Goal: Task Accomplishment & Management: Use online tool/utility

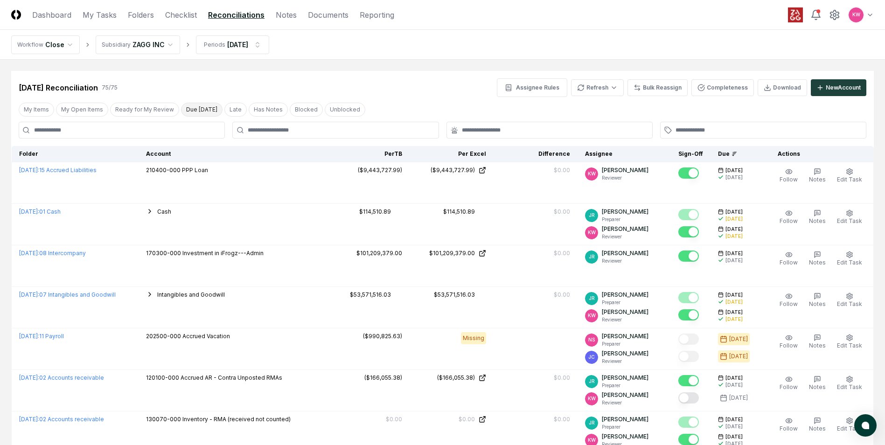
click at [203, 110] on button "Due [DATE]" at bounding box center [202, 110] width 42 height 14
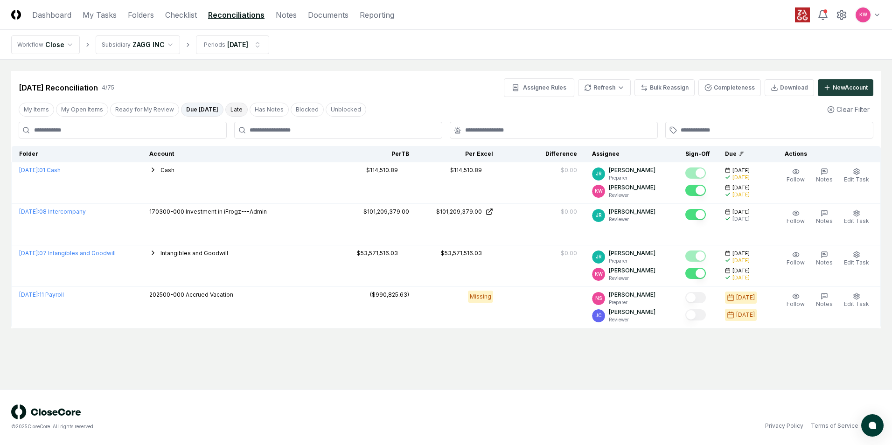
click at [225, 112] on button "Late" at bounding box center [236, 110] width 22 height 14
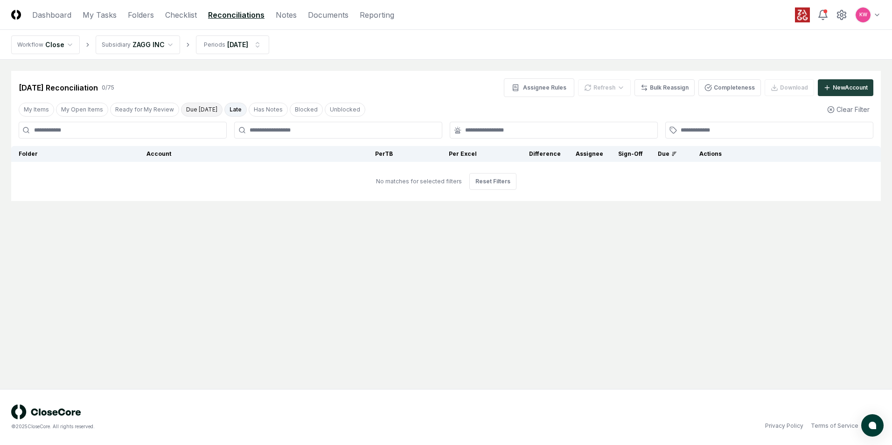
click at [203, 108] on button "Due [DATE]" at bounding box center [202, 110] width 42 height 14
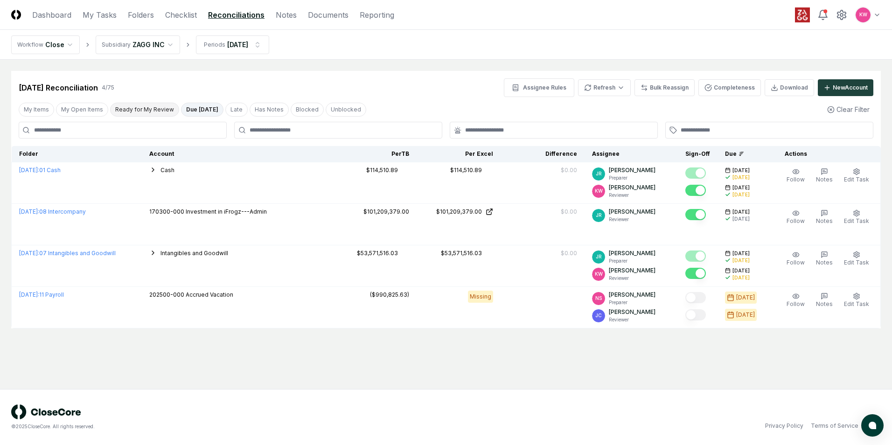
click at [119, 112] on button "Ready for My Review" at bounding box center [144, 110] width 69 height 14
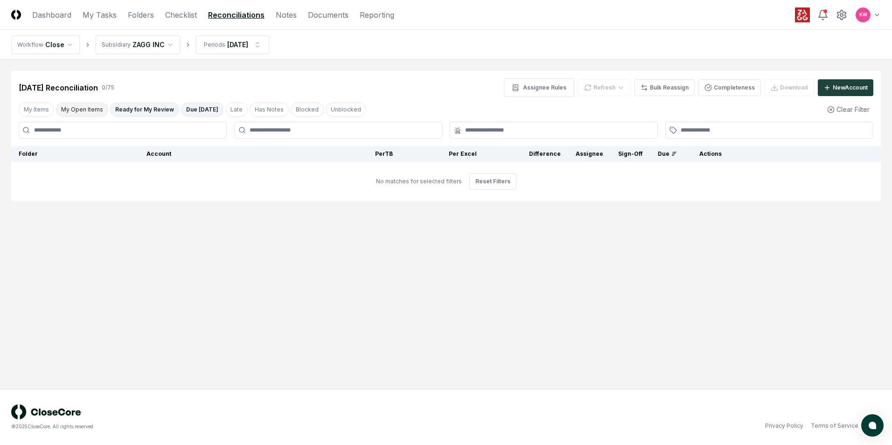
click at [91, 112] on button "My Open Items" at bounding box center [82, 110] width 52 height 14
click at [29, 111] on button "My Items" at bounding box center [36, 110] width 35 height 14
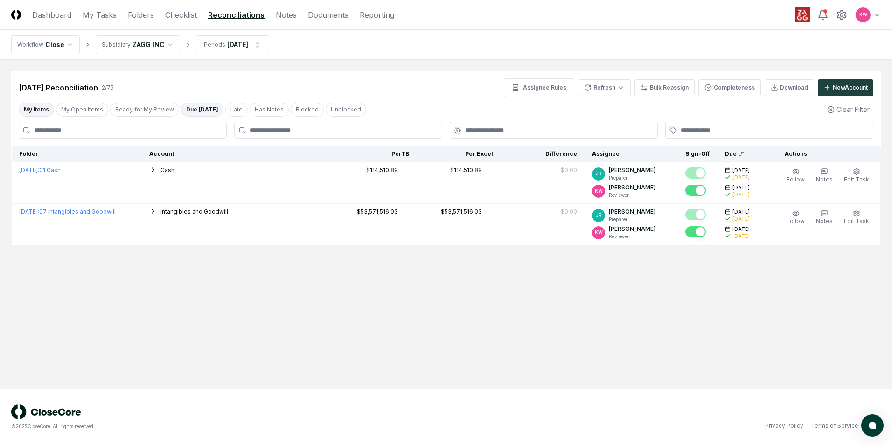
click at [206, 108] on button "Due [DATE]" at bounding box center [202, 110] width 42 height 14
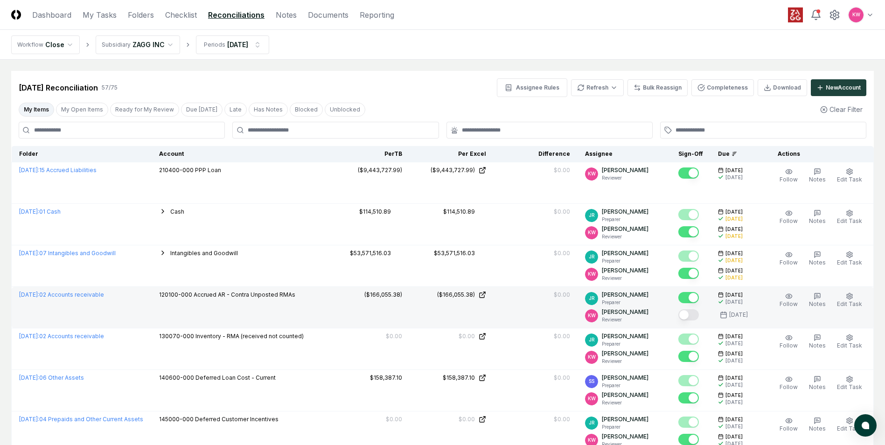
click at [692, 317] on button "Mark complete" at bounding box center [689, 314] width 21 height 11
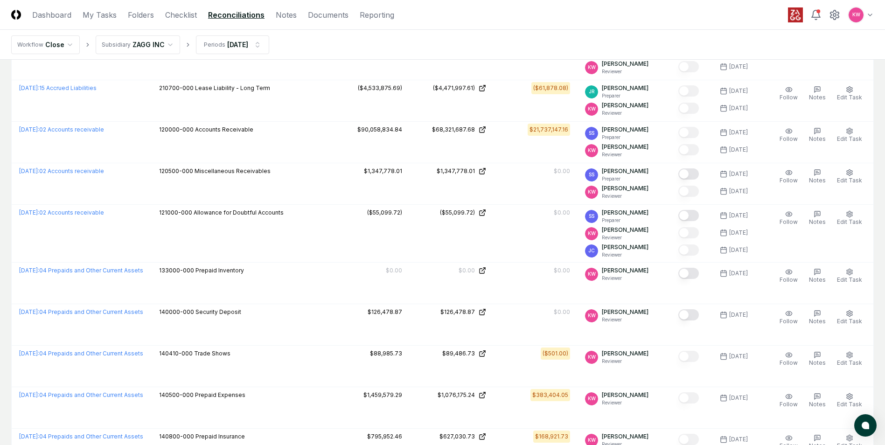
scroll to position [1307, 0]
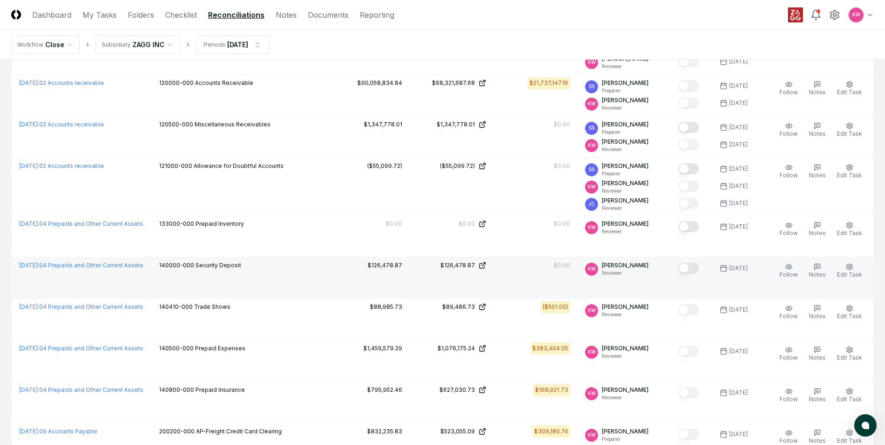
click at [690, 269] on button "Mark complete" at bounding box center [689, 268] width 21 height 11
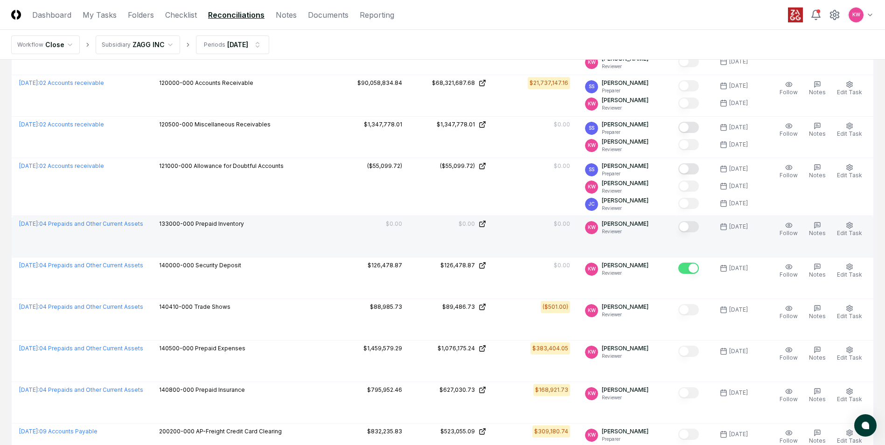
click at [689, 228] on button "Mark complete" at bounding box center [689, 226] width 21 height 11
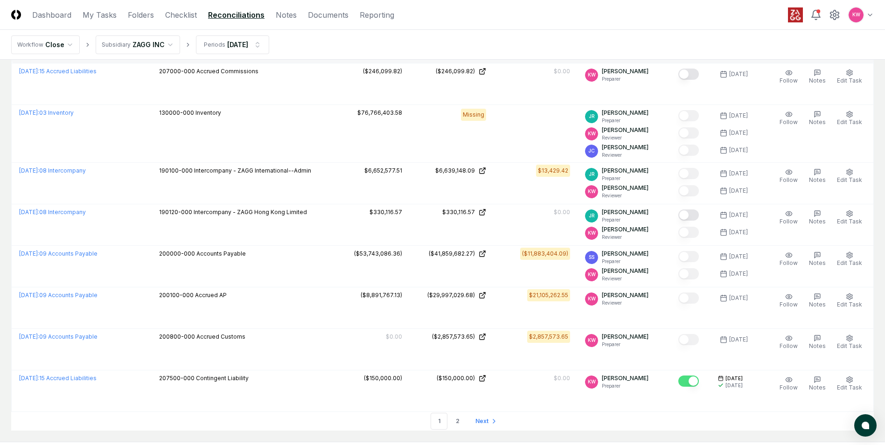
scroll to position [2007, 0]
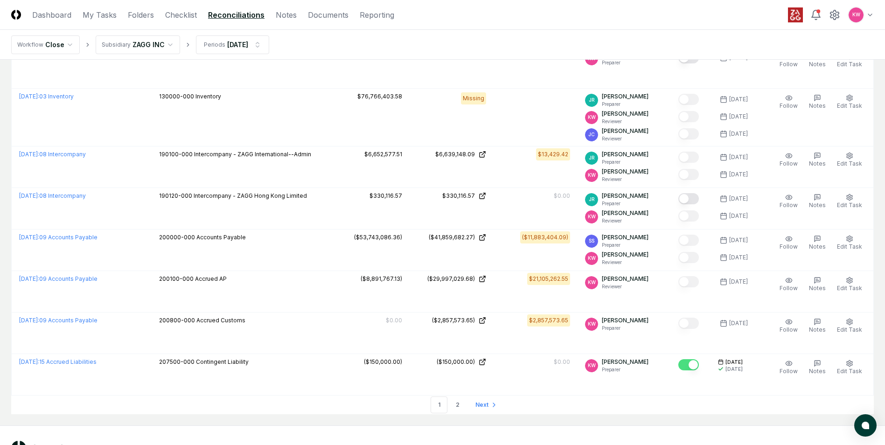
click at [455, 406] on link "2" at bounding box center [457, 405] width 17 height 17
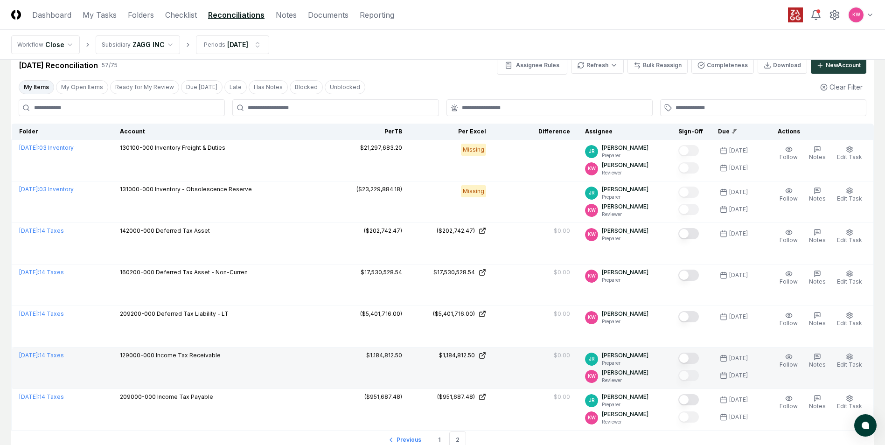
scroll to position [0, 0]
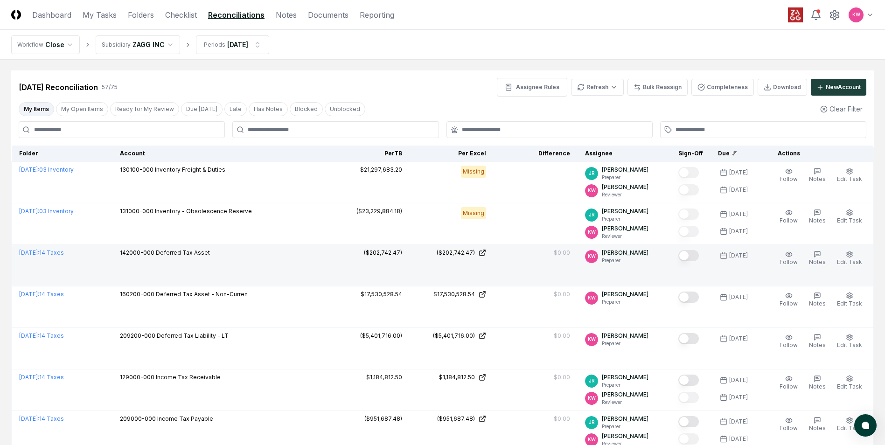
click at [689, 257] on button "Mark complete" at bounding box center [689, 255] width 21 height 11
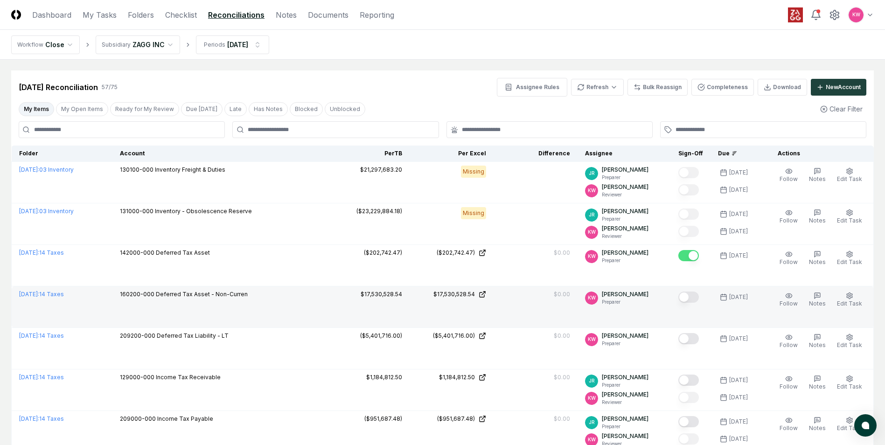
click at [690, 299] on button "Mark complete" at bounding box center [689, 297] width 21 height 11
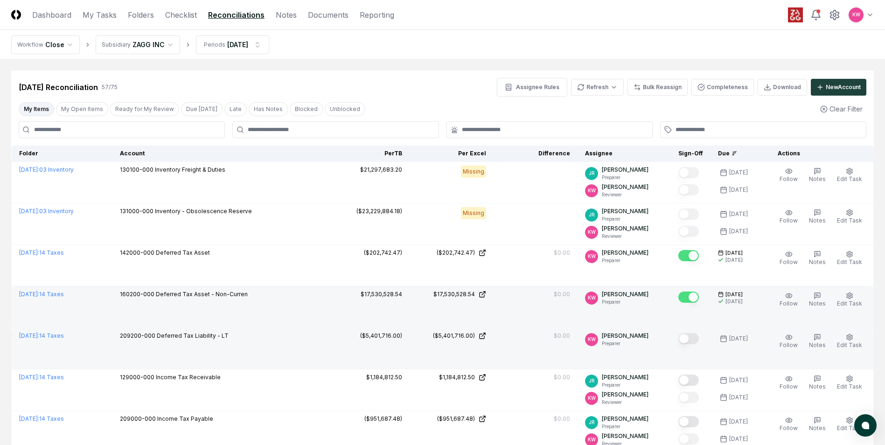
click at [692, 342] on button "Mark complete" at bounding box center [689, 338] width 21 height 11
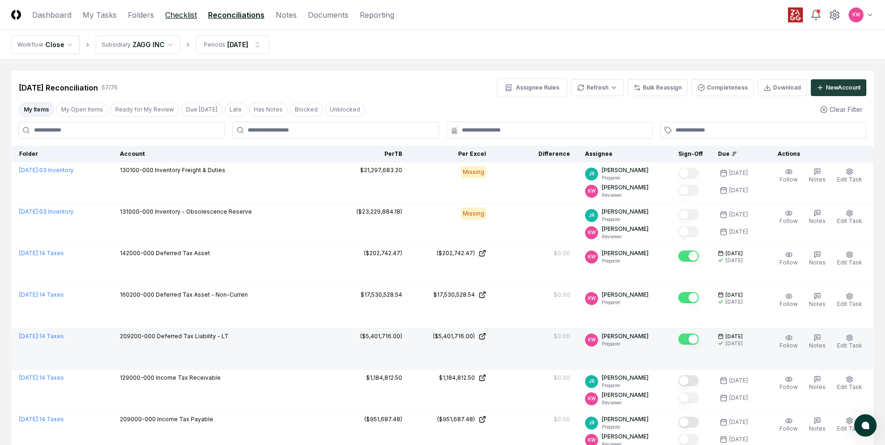
click at [180, 16] on link "Checklist" at bounding box center [181, 14] width 32 height 11
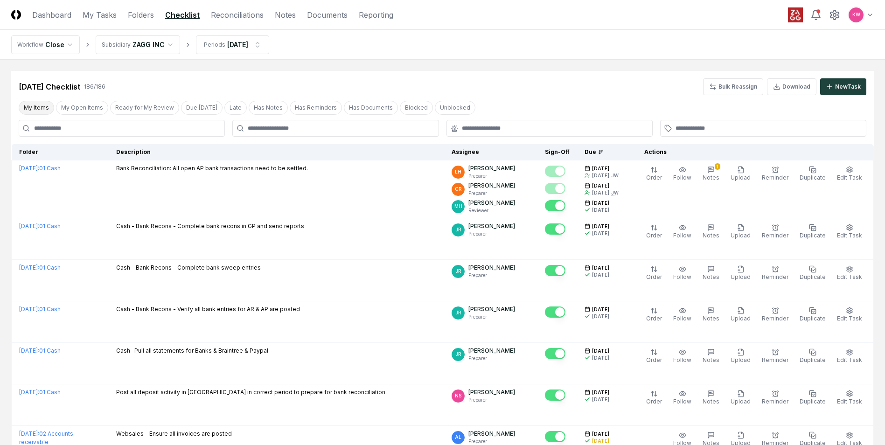
click at [34, 112] on button "My Items" at bounding box center [36, 108] width 35 height 14
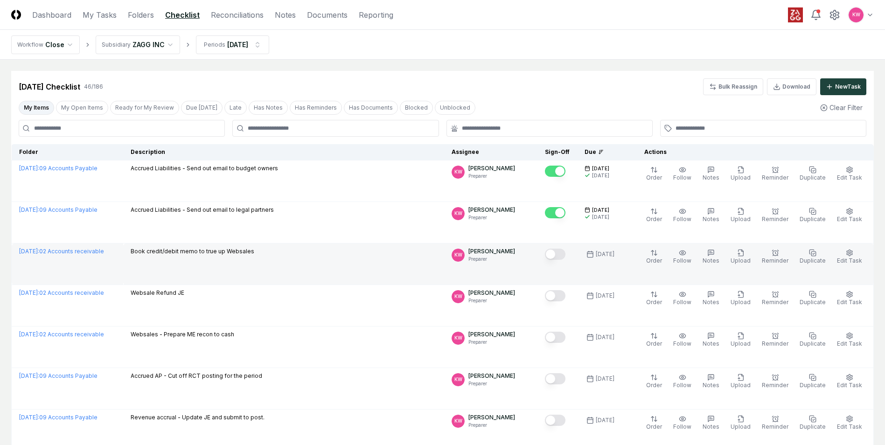
click at [560, 255] on button "Mark complete" at bounding box center [555, 254] width 21 height 11
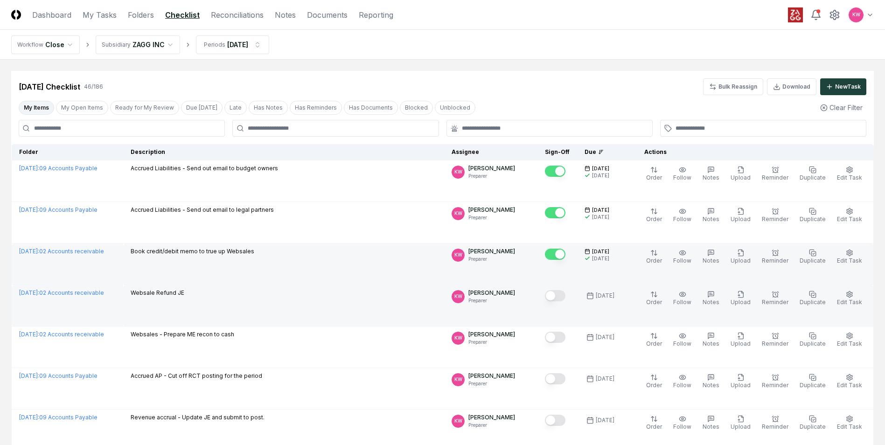
click at [562, 294] on button "Mark complete" at bounding box center [555, 295] width 21 height 11
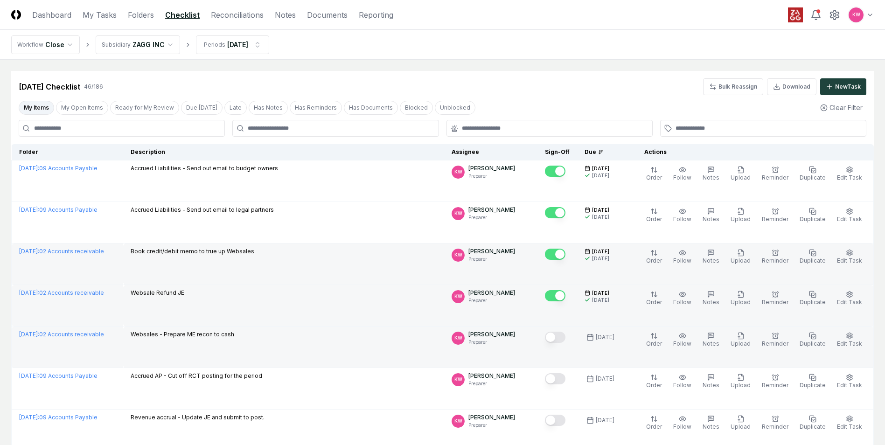
click at [563, 336] on button "Mark complete" at bounding box center [555, 337] width 21 height 11
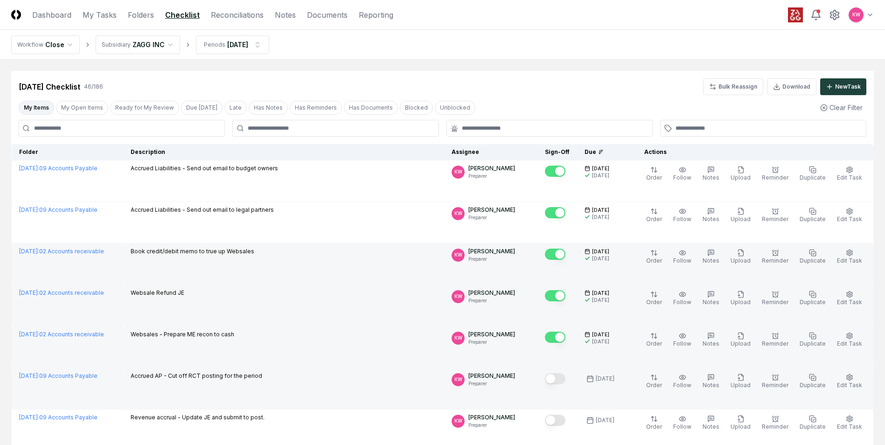
scroll to position [47, 0]
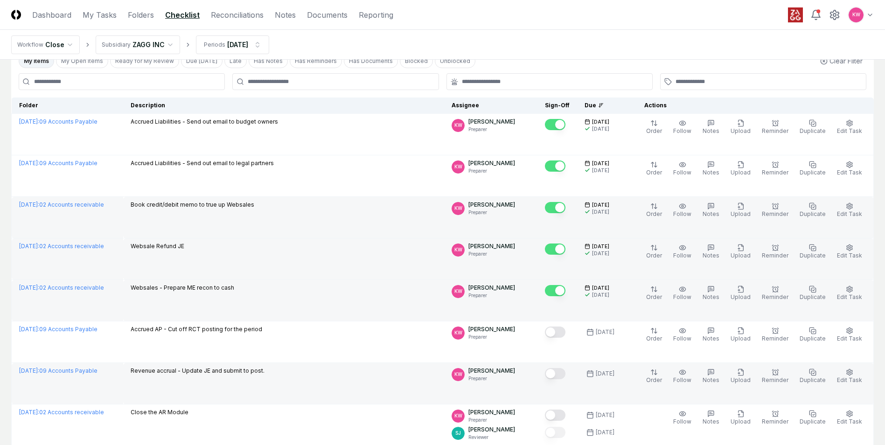
click at [560, 375] on button "Mark complete" at bounding box center [555, 373] width 21 height 11
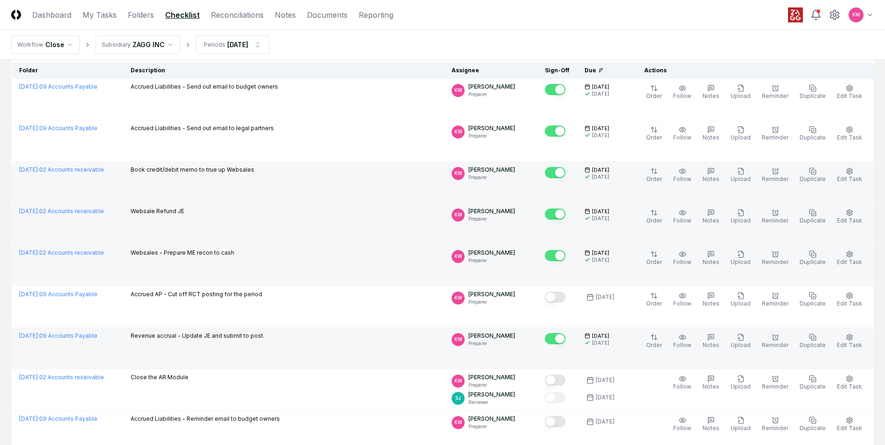
scroll to position [0, 0]
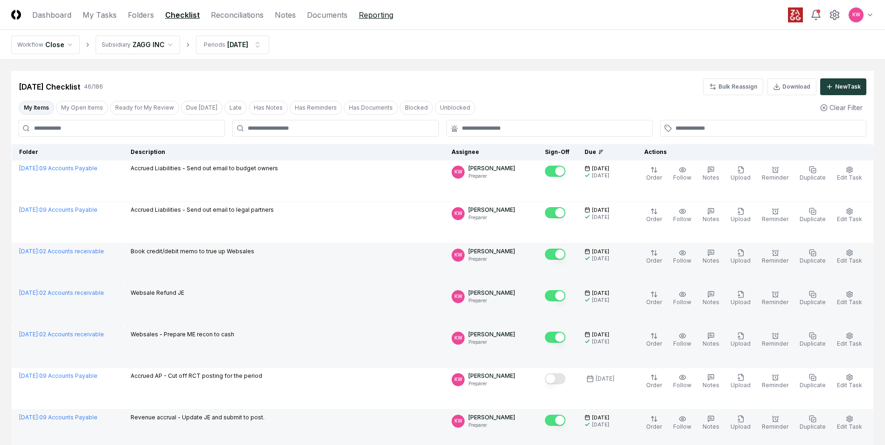
click at [363, 14] on link "Reporting" at bounding box center [376, 14] width 35 height 11
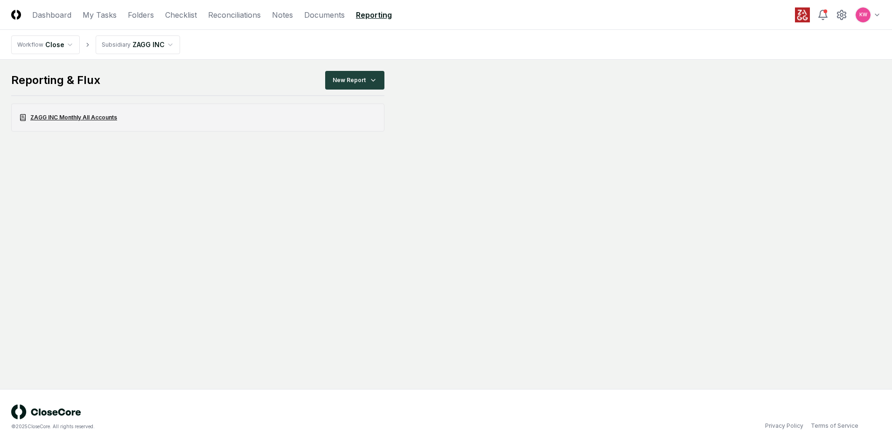
click at [69, 116] on link "ZAGG INC Monthly All Accounts" at bounding box center [197, 118] width 373 height 28
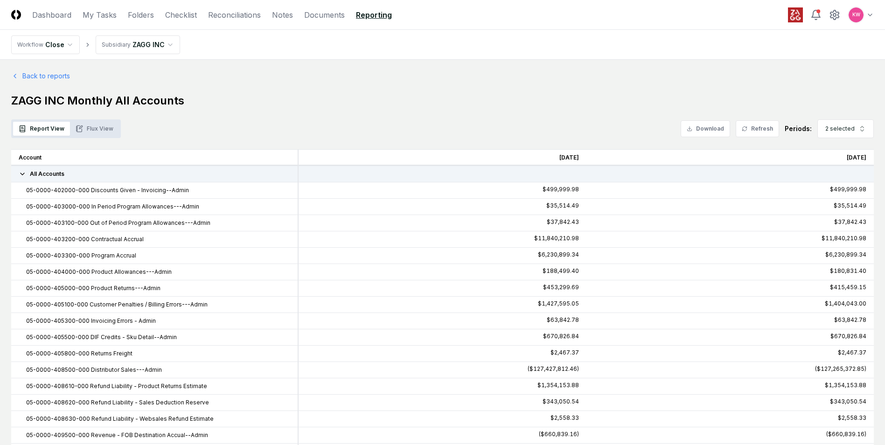
click at [97, 125] on button "Flux View" at bounding box center [94, 129] width 49 height 14
click at [98, 127] on button "Flux View" at bounding box center [94, 129] width 49 height 14
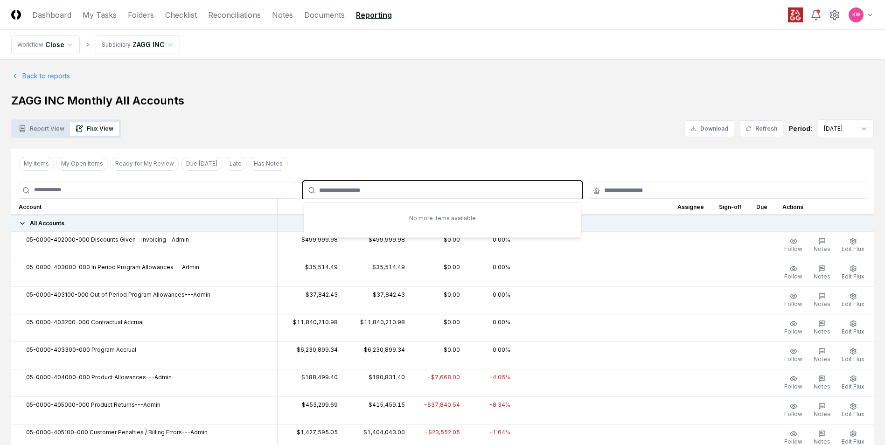
click at [343, 193] on input "text" at bounding box center [447, 190] width 256 height 8
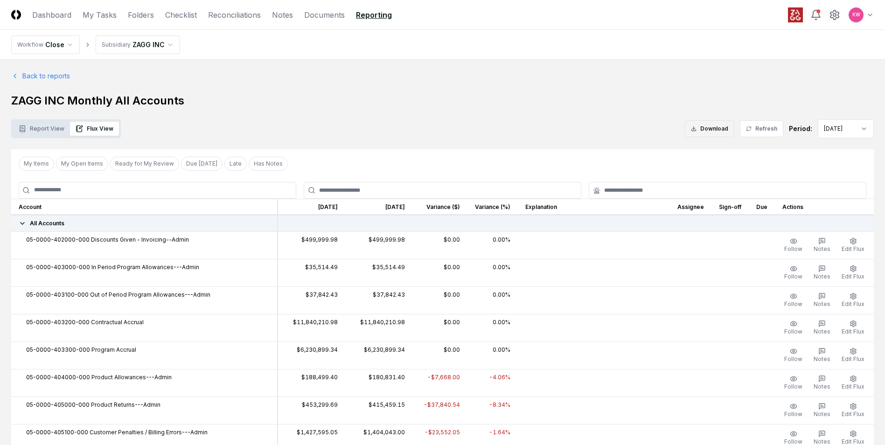
click at [706, 129] on button "Download" at bounding box center [709, 128] width 49 height 17
click at [854, 245] on button "Edit Flux" at bounding box center [853, 246] width 27 height 20
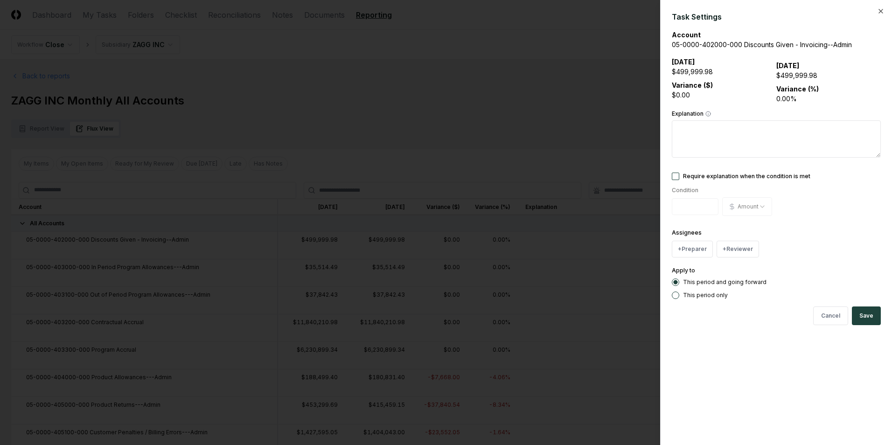
click at [577, 106] on div at bounding box center [446, 222] width 892 height 445
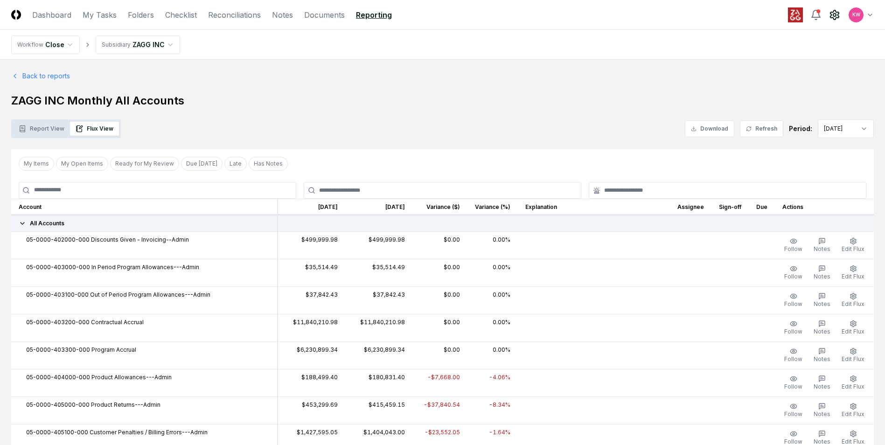
click at [834, 15] on circle at bounding box center [835, 15] width 3 height 3
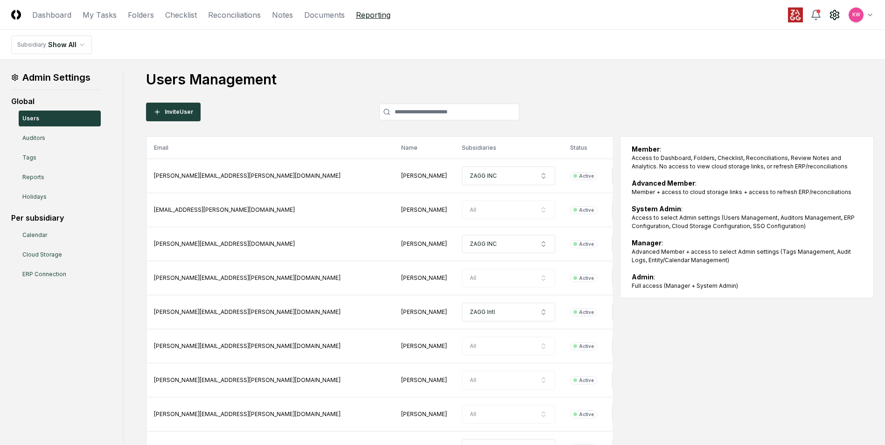
click at [367, 16] on link "Reporting" at bounding box center [373, 14] width 35 height 11
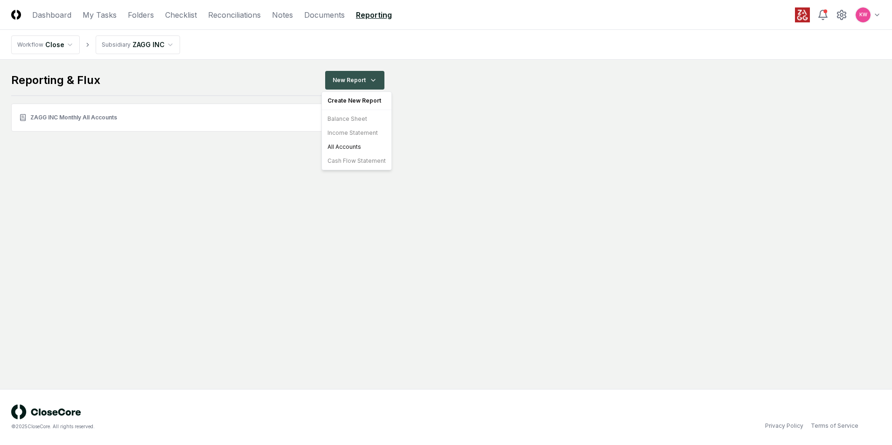
click at [375, 80] on html "CloseCore Dashboard My Tasks Folders Checklist Reconciliations Notes Documents …" at bounding box center [446, 222] width 892 height 445
click at [350, 119] on div "Create New Report Balance Sheet Income Statement All Accounts Cash Flow Stateme…" at bounding box center [357, 130] width 70 height 79
click at [344, 118] on div "Create New Report Balance Sheet Income Statement All Accounts Cash Flow Stateme…" at bounding box center [357, 130] width 70 height 79
click at [56, 255] on html "CloseCore Dashboard My Tasks Folders Checklist Reconciliations Notes Documents …" at bounding box center [446, 222] width 892 height 445
click at [371, 78] on html "CloseCore Dashboard My Tasks Folders Checklist Reconciliations Notes Documents …" at bounding box center [446, 222] width 892 height 445
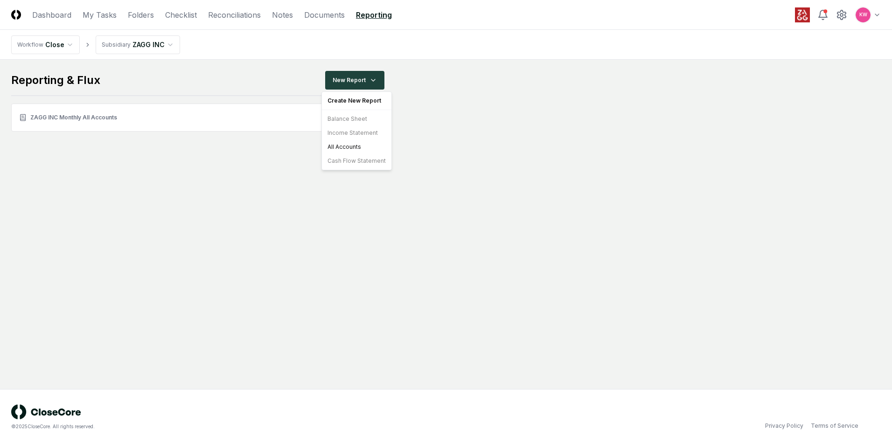
click at [353, 101] on div "Create New Report" at bounding box center [357, 101] width 66 height 14
click at [349, 147] on div "All Accounts" at bounding box center [357, 147] width 66 height 14
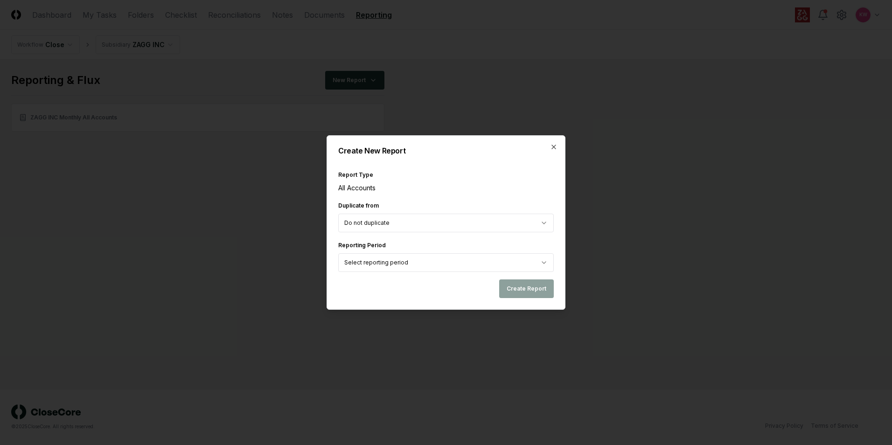
click at [544, 221] on body "CloseCore Dashboard My Tasks Folders Checklist Reconciliations Notes Documents …" at bounding box center [446, 222] width 892 height 445
click at [419, 265] on body "CloseCore Dashboard My Tasks Folders Checklist Reconciliations Notes Documents …" at bounding box center [446, 222] width 892 height 445
click at [415, 221] on body "CloseCore Dashboard My Tasks Folders Checklist Reconciliations Notes Documents …" at bounding box center [446, 222] width 892 height 445
click at [553, 223] on body "CloseCore Dashboard My Tasks Folders Checklist Reconciliations Notes Documents …" at bounding box center [446, 222] width 892 height 445
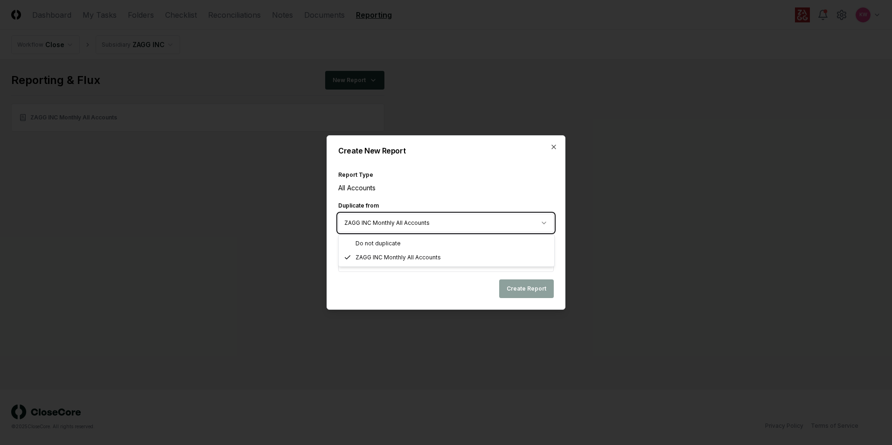
click at [535, 220] on body "CloseCore Dashboard My Tasks Folders Checklist Reconciliations Notes Documents …" at bounding box center [446, 222] width 892 height 445
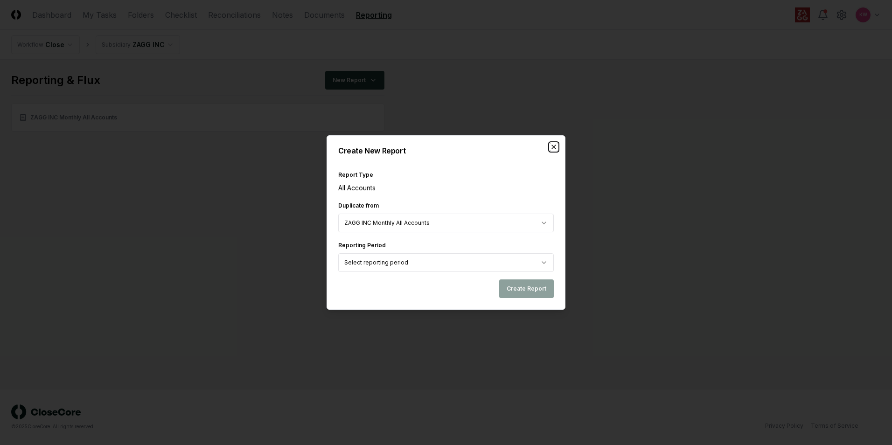
click at [557, 145] on icon "button" at bounding box center [553, 146] width 7 height 7
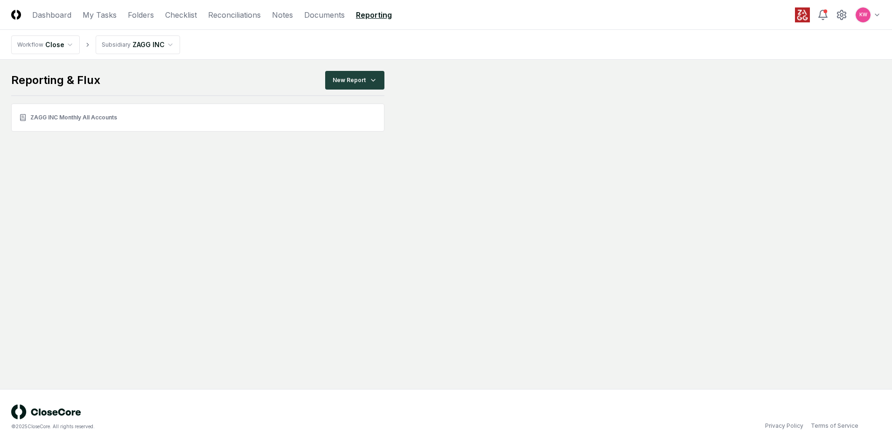
click at [133, 160] on main "Reporting & Flux New Report ZAGG INC Monthly All Accounts" at bounding box center [446, 224] width 892 height 329
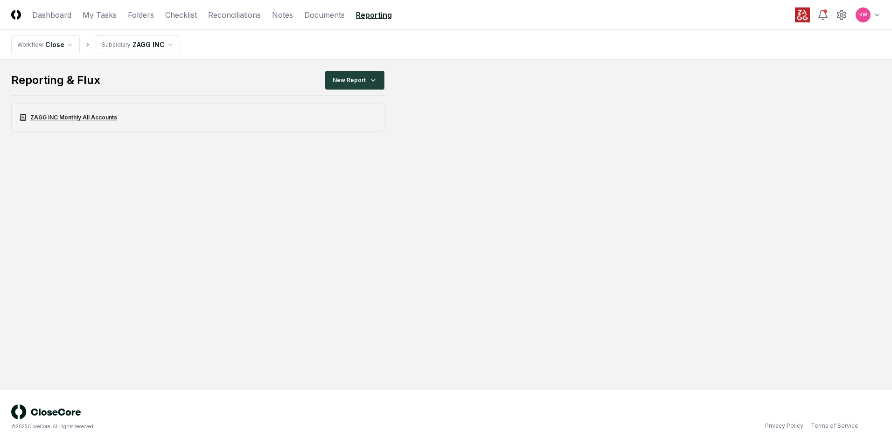
click at [84, 118] on link "ZAGG INC Monthly All Accounts" at bounding box center [197, 118] width 373 height 28
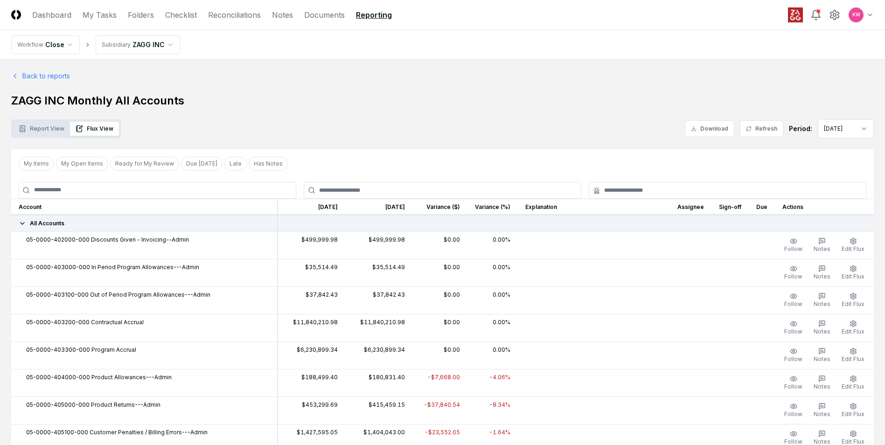
click at [40, 130] on button "Report View" at bounding box center [41, 129] width 57 height 14
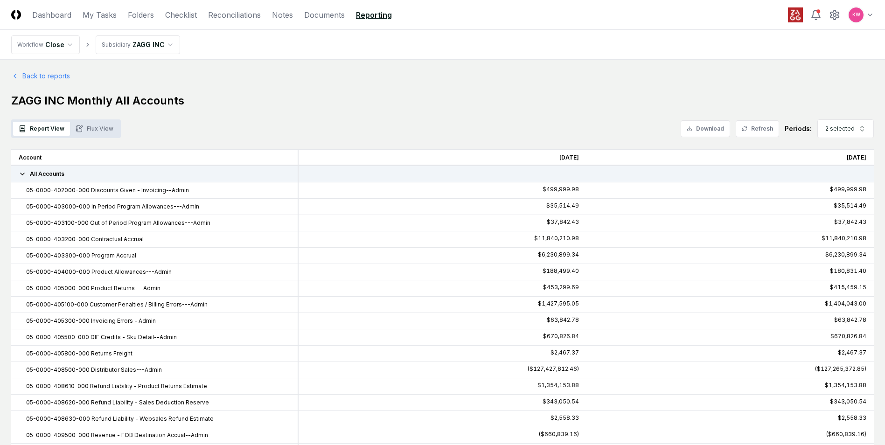
click at [88, 128] on button "Flux View" at bounding box center [94, 129] width 49 height 14
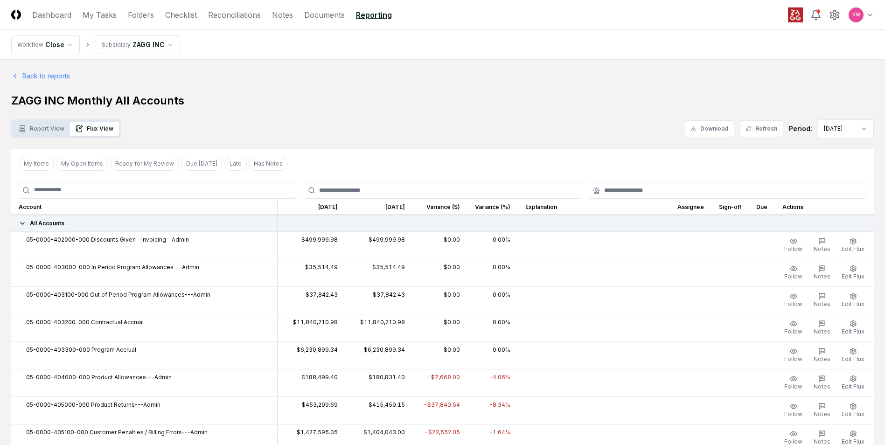
click at [42, 130] on button "Report View" at bounding box center [41, 129] width 57 height 14
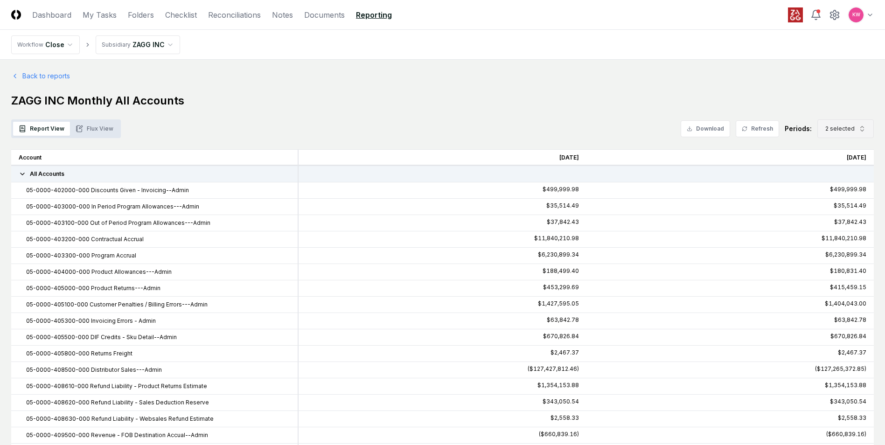
click at [864, 132] on icon "button" at bounding box center [862, 128] width 7 height 7
click at [837, 194] on div "[DATE]" at bounding box center [839, 191] width 30 height 8
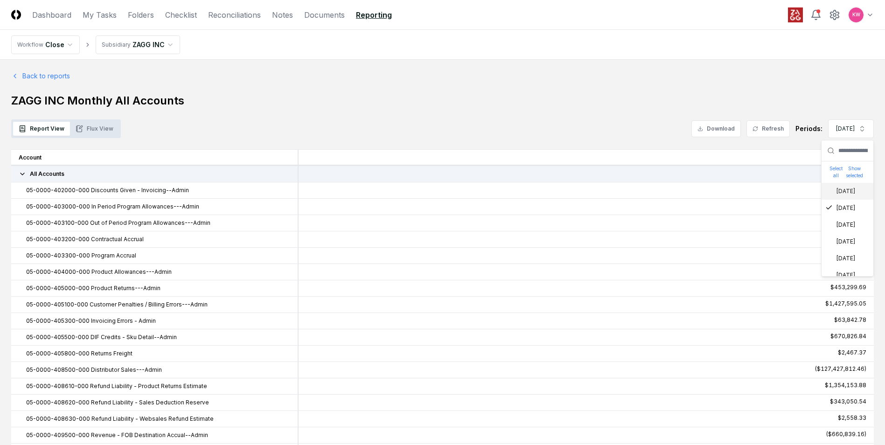
click at [837, 195] on div "[DATE]" at bounding box center [841, 191] width 30 height 8
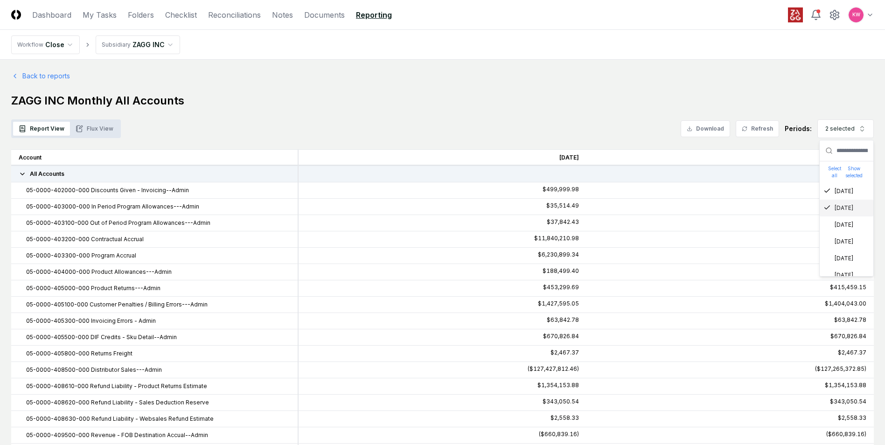
click at [91, 128] on button "Flux View" at bounding box center [94, 129] width 49 height 14
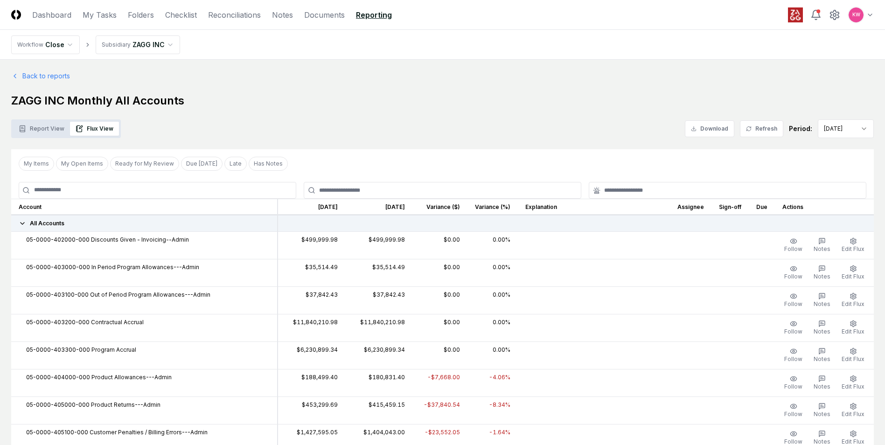
click at [702, 240] on td at bounding box center [691, 245] width 42 height 28
click at [712, 249] on td at bounding box center [691, 245] width 42 height 28
click at [855, 242] on icon "button" at bounding box center [853, 241] width 7 height 7
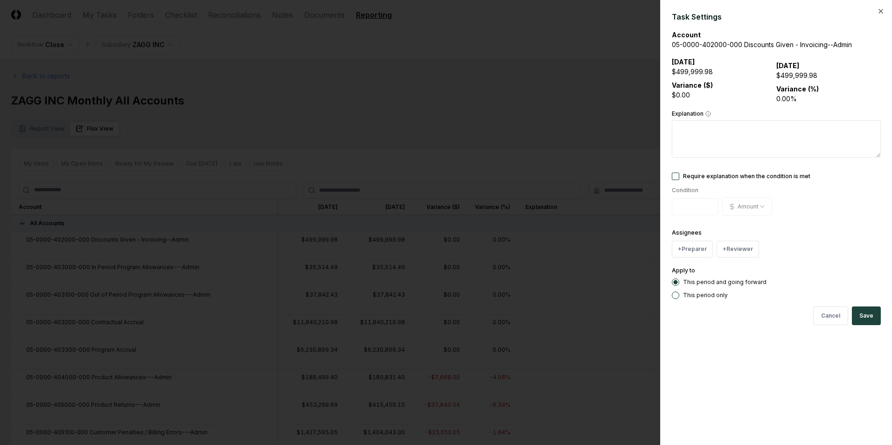
drag, startPoint x: 396, startPoint y: 95, endPoint x: 417, endPoint y: 89, distance: 21.4
click at [396, 95] on div at bounding box center [446, 222] width 892 height 445
click at [823, 319] on div "Cancel Save" at bounding box center [776, 316] width 209 height 19
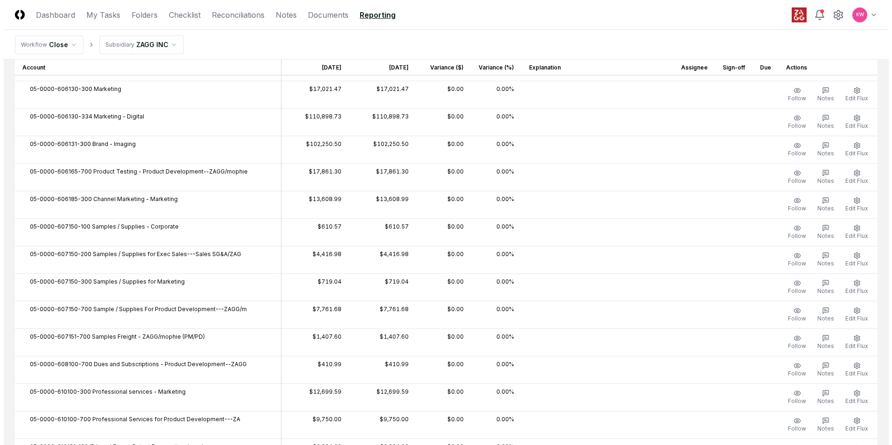
scroll to position [1960, 0]
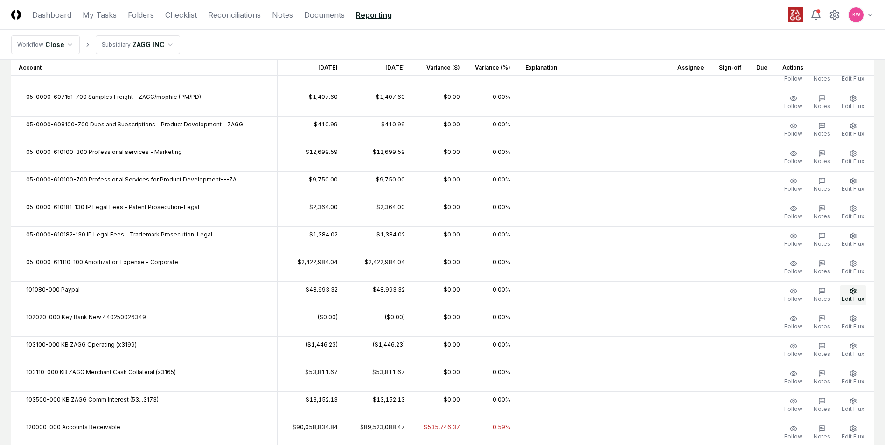
click at [855, 293] on icon "button" at bounding box center [853, 291] width 6 height 6
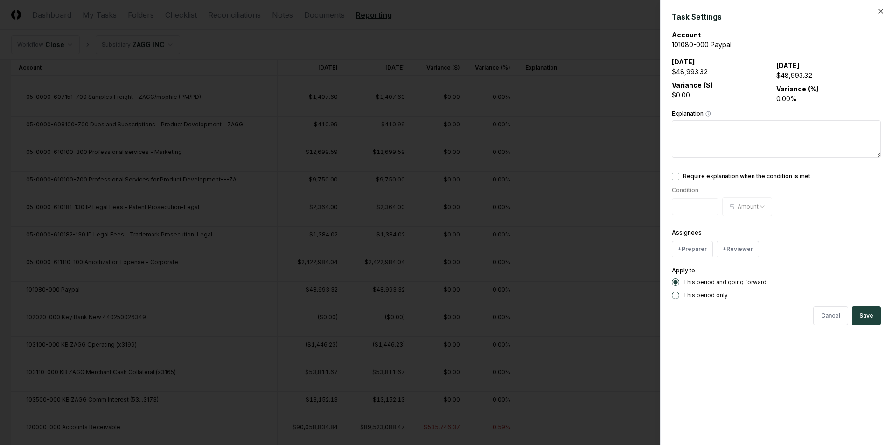
click at [677, 177] on button "Require explanation when the condition is met" at bounding box center [675, 176] width 7 height 7
click at [712, 203] on input "****" at bounding box center [695, 206] width 47 height 17
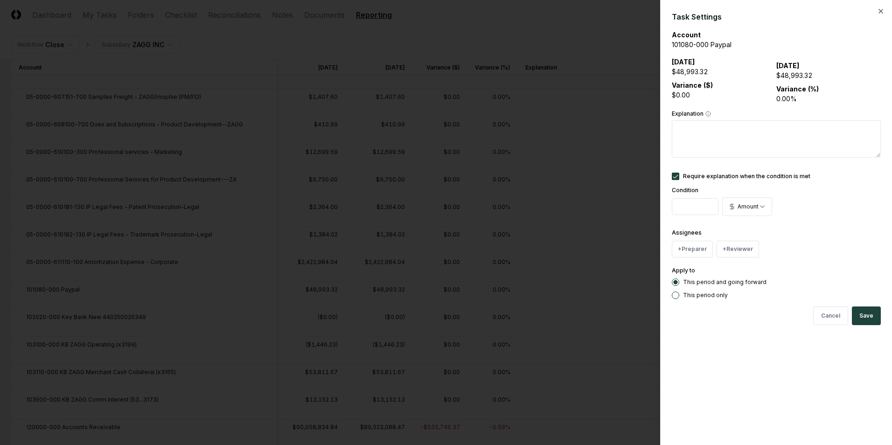
click at [705, 209] on input "****" at bounding box center [695, 206] width 47 height 17
click at [708, 209] on input "*" at bounding box center [695, 206] width 47 height 17
drag, startPoint x: 700, startPoint y: 207, endPoint x: 642, endPoint y: 210, distance: 58.0
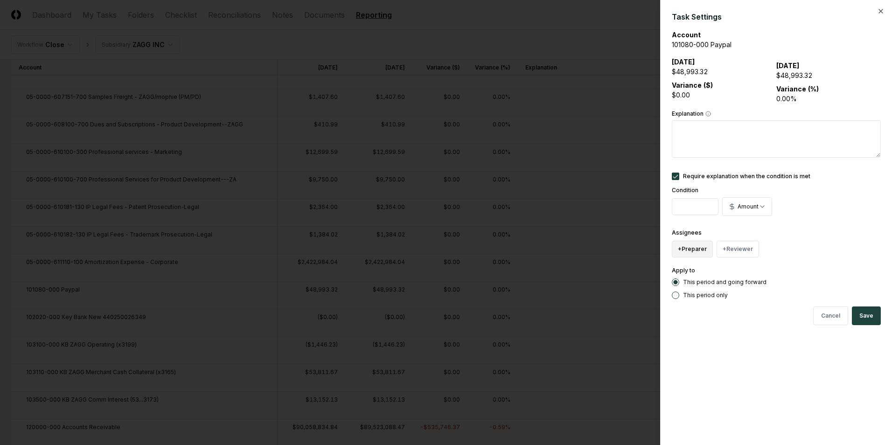
type input "******"
click at [697, 250] on button "+ Preparer" at bounding box center [692, 249] width 41 height 17
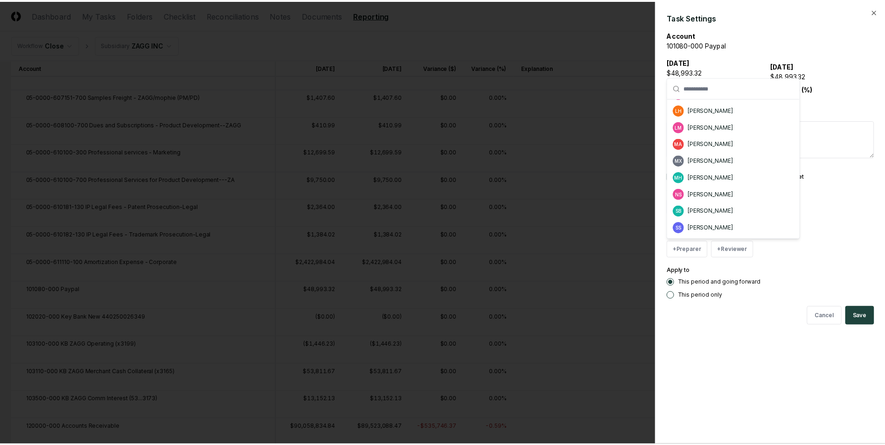
scroll to position [140, 0]
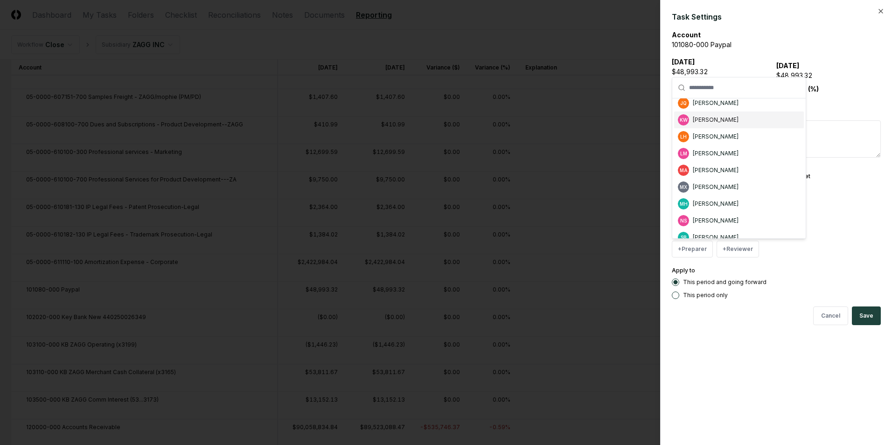
click at [710, 123] on div "[PERSON_NAME]" at bounding box center [716, 120] width 46 height 8
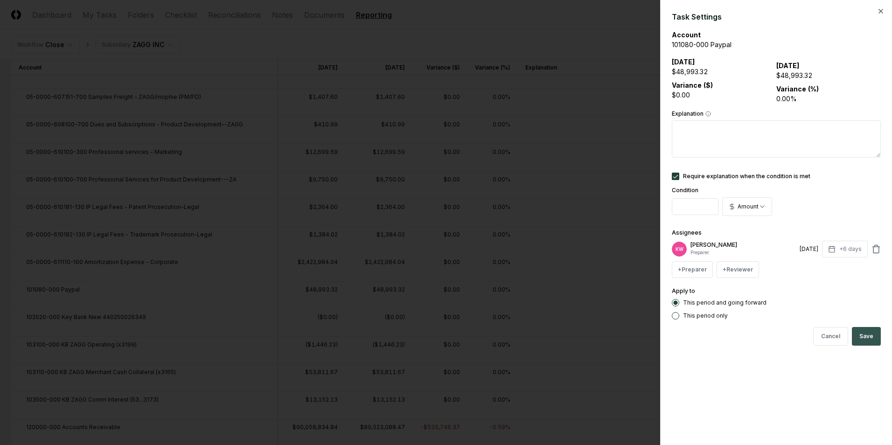
click at [871, 337] on button "Save" at bounding box center [866, 336] width 29 height 19
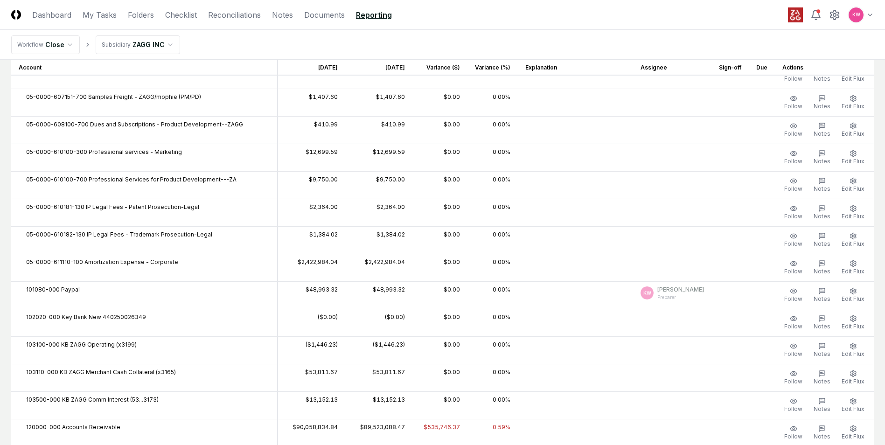
click at [653, 296] on td "KW [PERSON_NAME] Preparer" at bounding box center [672, 295] width 78 height 28
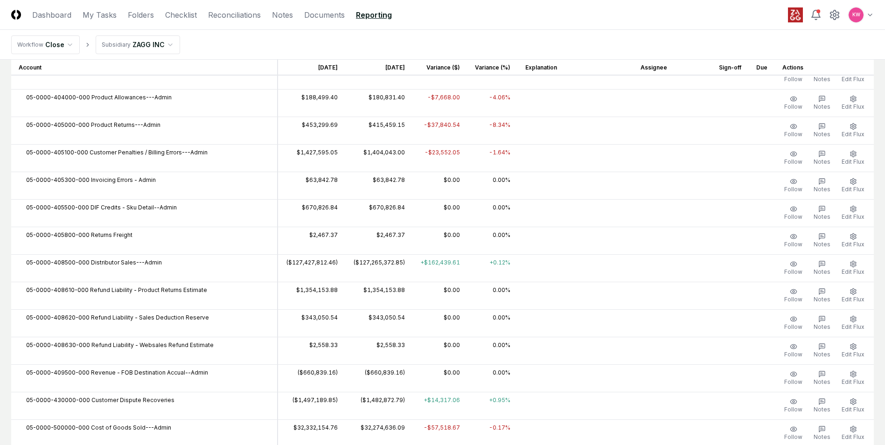
scroll to position [0, 0]
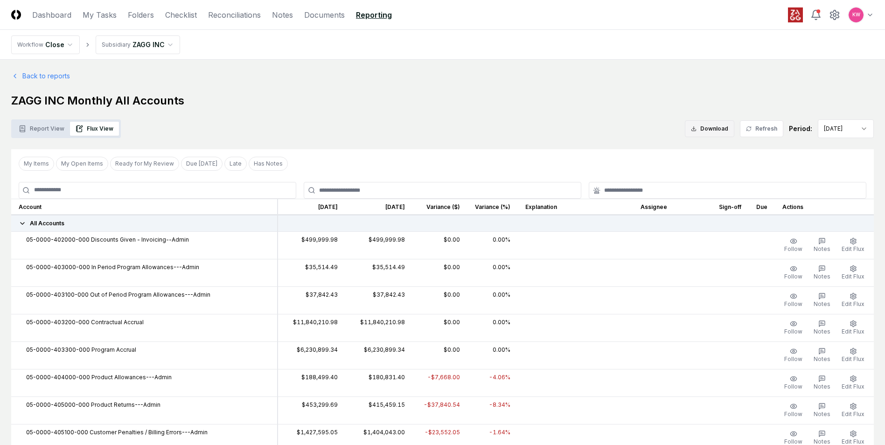
click at [722, 131] on button "Download" at bounding box center [709, 128] width 49 height 17
click at [572, 303] on td at bounding box center [575, 301] width 115 height 28
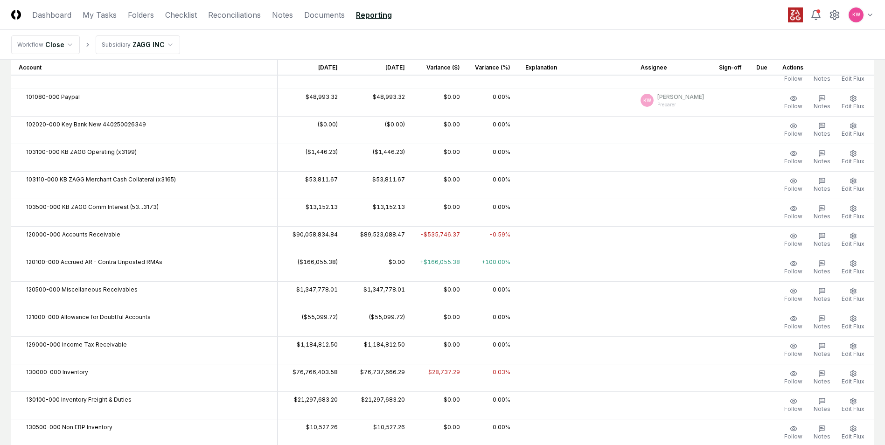
scroll to position [2007, 0]
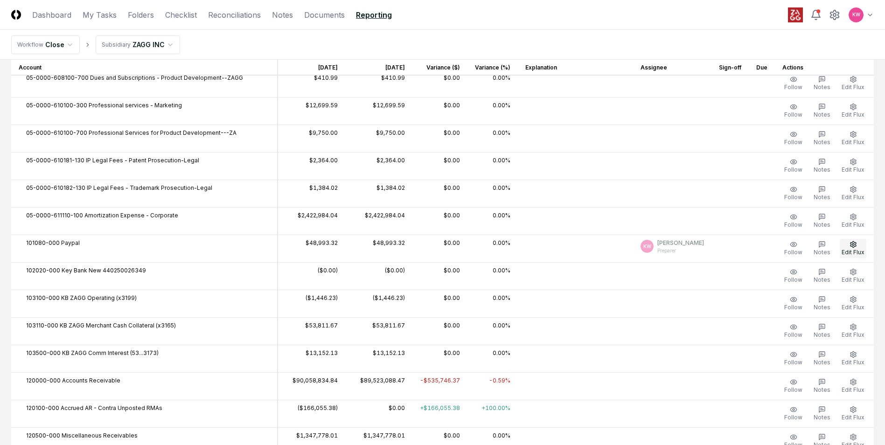
click at [855, 243] on icon "button" at bounding box center [853, 244] width 7 height 7
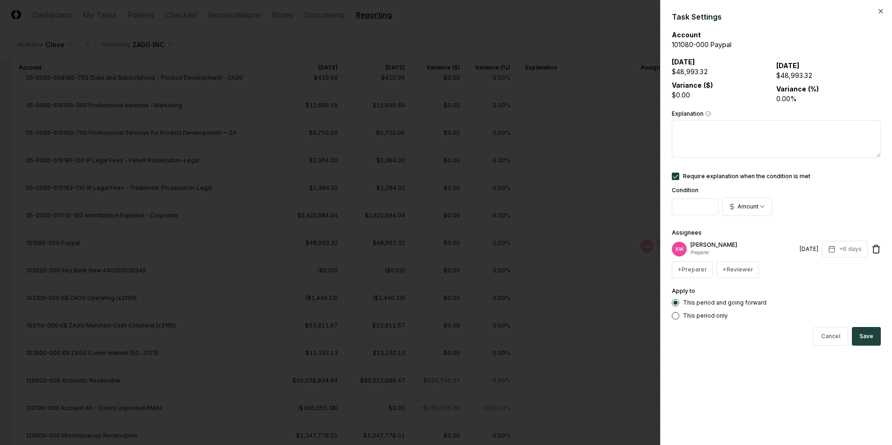
click at [877, 252] on icon at bounding box center [876, 249] width 9 height 9
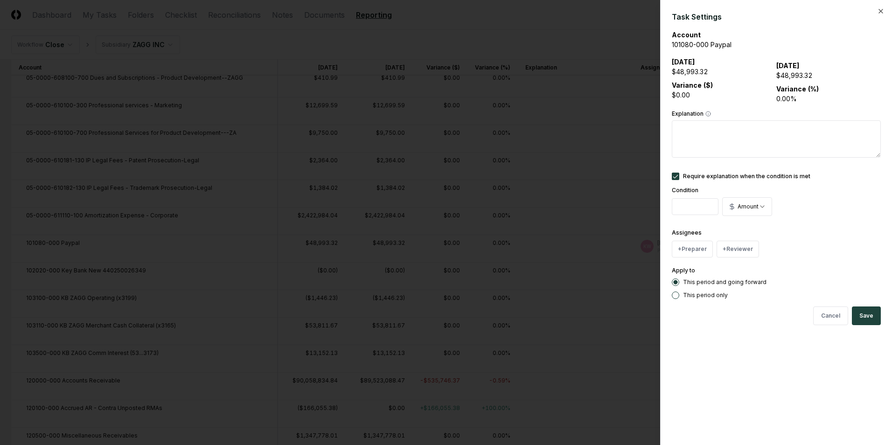
drag, startPoint x: 700, startPoint y: 208, endPoint x: 599, endPoint y: 203, distance: 100.4
click at [874, 315] on button "Save" at bounding box center [866, 316] width 29 height 19
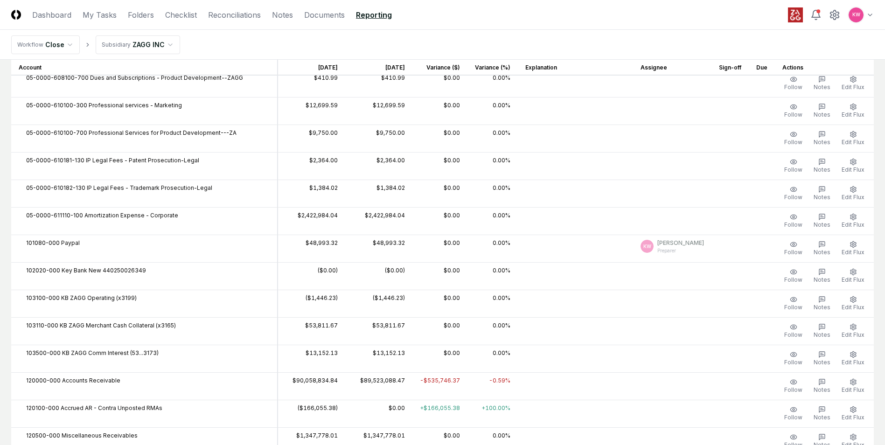
drag, startPoint x: 651, startPoint y: 211, endPoint x: 644, endPoint y: 213, distance: 6.8
click at [633, 211] on td at bounding box center [575, 221] width 115 height 28
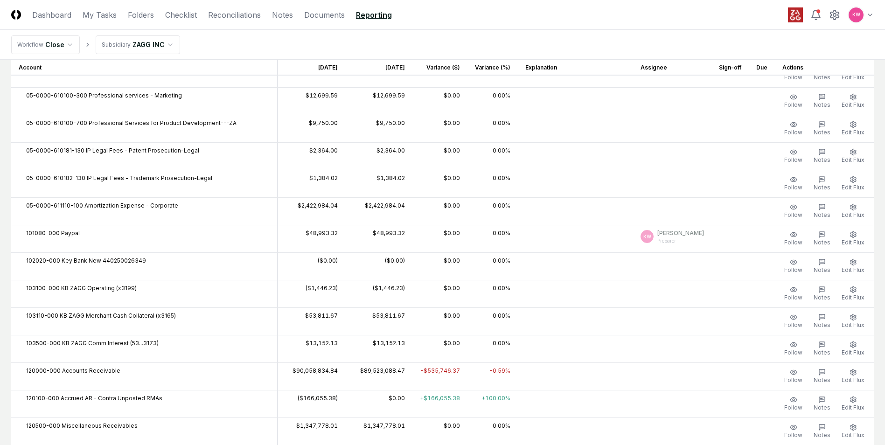
scroll to position [2100, 0]
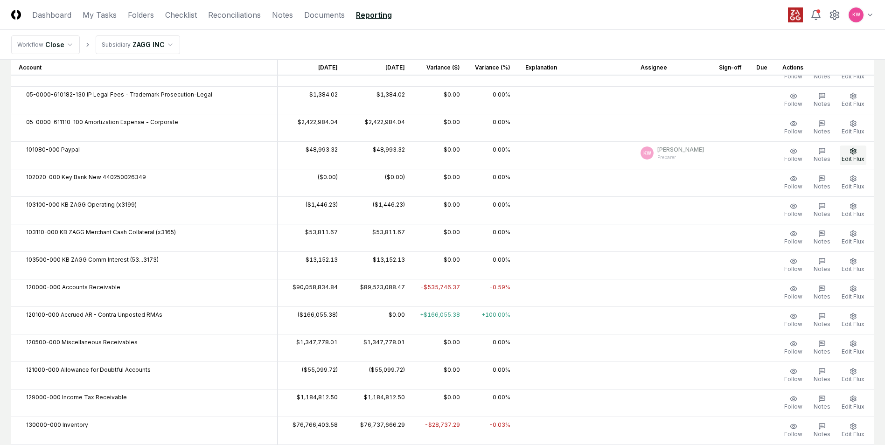
click at [855, 153] on icon "button" at bounding box center [853, 150] width 7 height 7
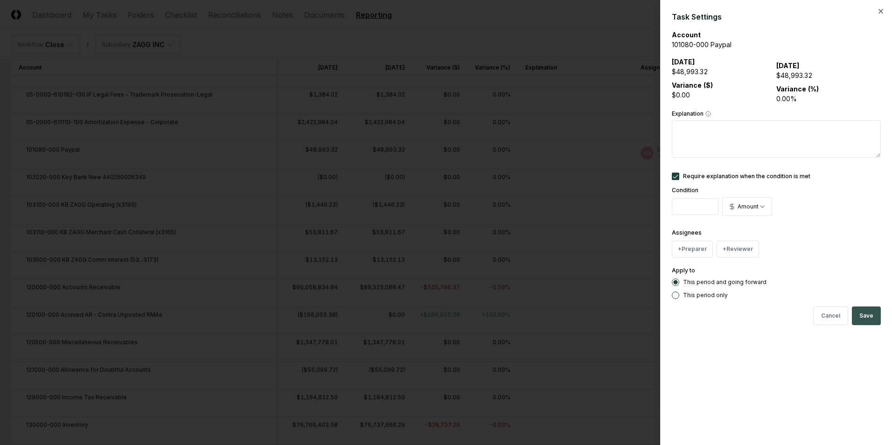
click at [871, 316] on button "Save" at bounding box center [866, 316] width 29 height 19
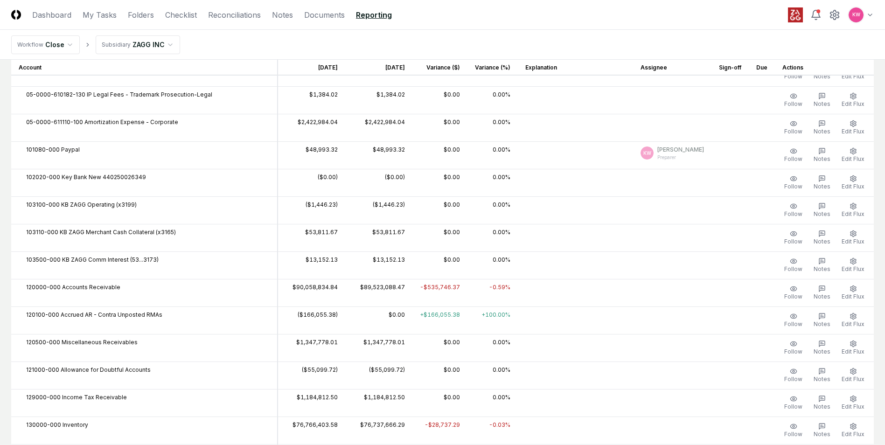
click at [582, 46] on nav "Workflow Close Subsidiary ZAGG INC" at bounding box center [442, 45] width 885 height 30
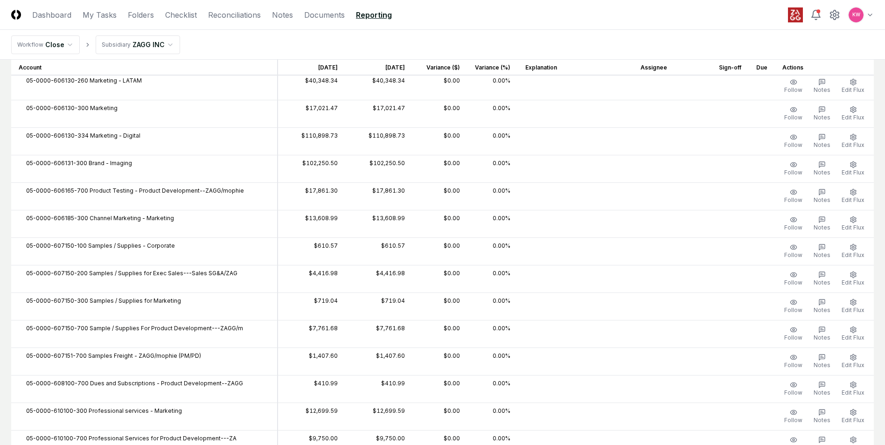
scroll to position [1540, 0]
